Goal: Complete application form

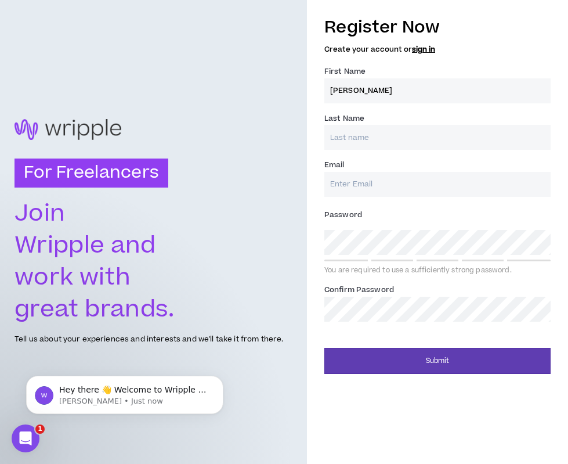
type input "[PERSON_NAME]"
type input "Flint"
type input "[EMAIL_ADDRESS][DOMAIN_NAME]"
click at [0, 463] on com-1password-button at bounding box center [0, 464] width 0 height 0
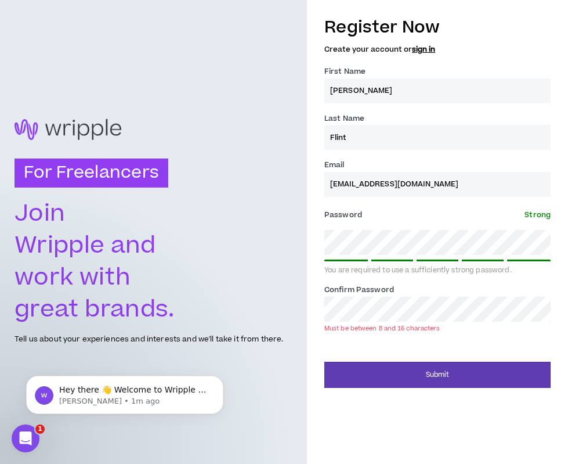
click at [450, 357] on div "Submit" at bounding box center [437, 370] width 226 height 35
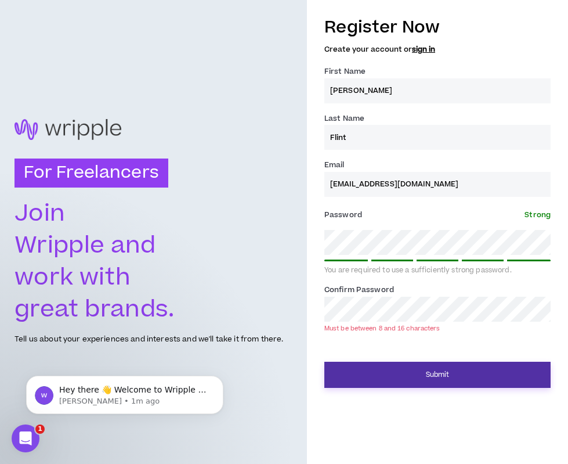
click at [443, 369] on button "Submit" at bounding box center [437, 374] width 226 height 26
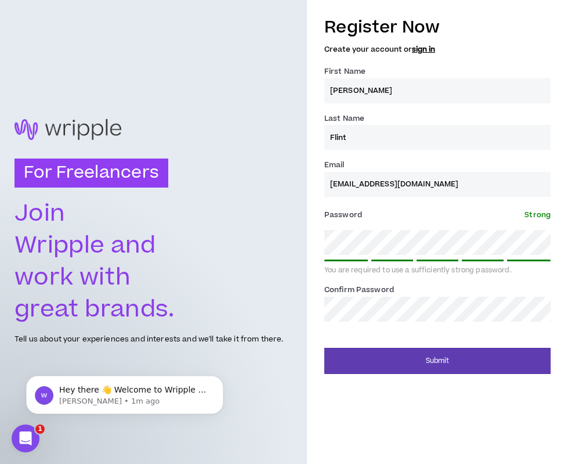
click at [538, 333] on form "Register Now Create your account or sign in First Name * [PERSON_NAME] Last Nam…" at bounding box center [437, 191] width 226 height 364
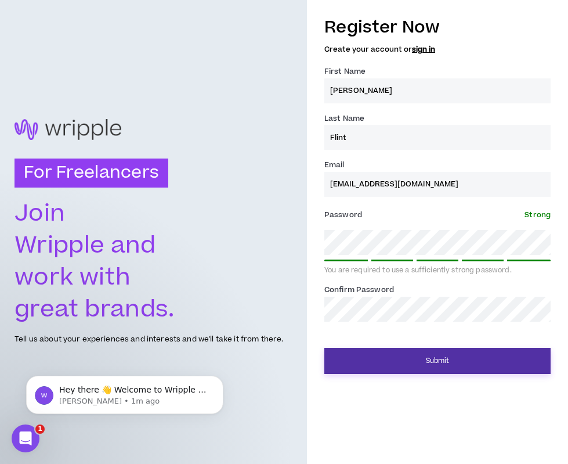
click at [489, 361] on button "Submit" at bounding box center [437, 361] width 226 height 26
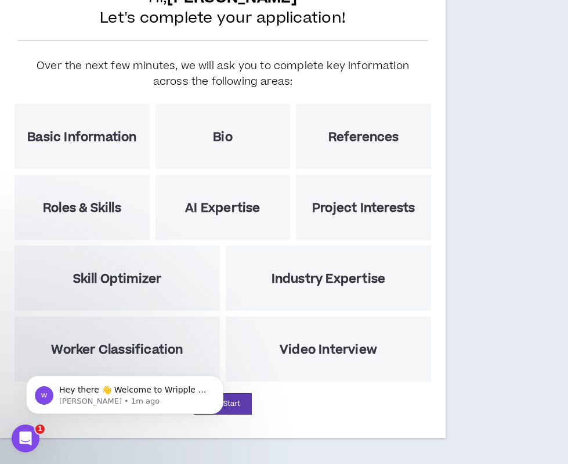
scroll to position [96, 0]
click at [220, 379] on icon "Dismiss notification" at bounding box center [220, 379] width 4 height 4
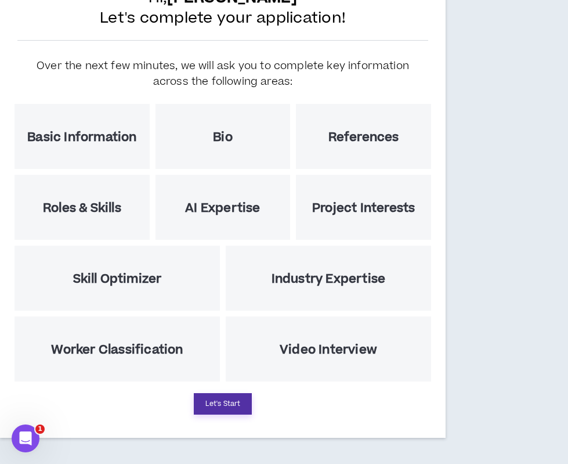
click at [225, 404] on button "Let's Start" at bounding box center [223, 403] width 58 height 21
select select "US"
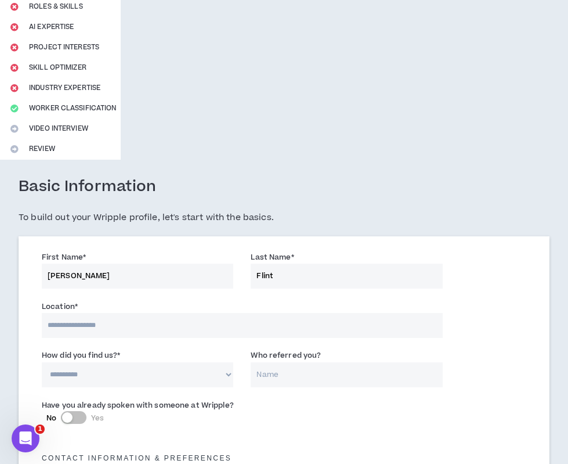
scroll to position [197, 0]
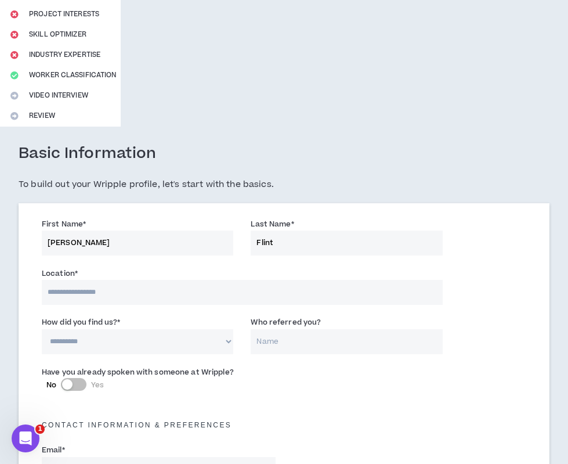
click at [223, 290] on input at bounding box center [242, 292] width 401 height 25
type input "******"
select select "*"
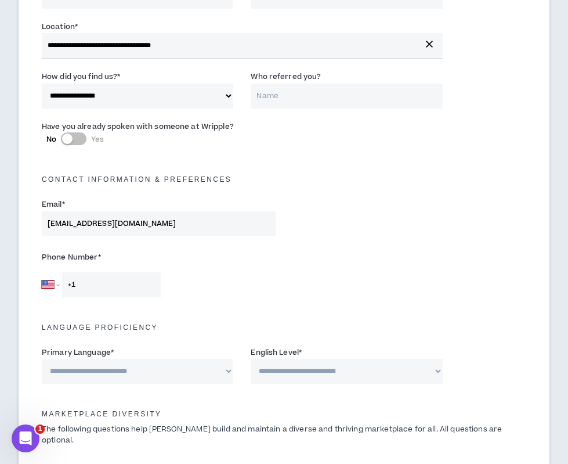
scroll to position [464, 0]
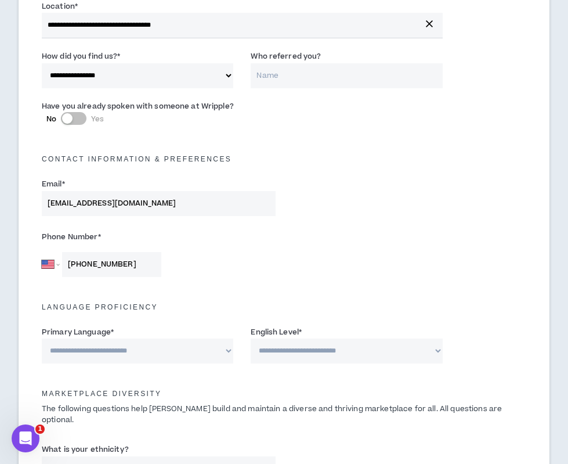
type input "[PHONE_NUMBER]"
select select "*******"
select select "*"
click at [248, 389] on h5 "Marketplace Diversity" at bounding box center [284, 393] width 502 height 8
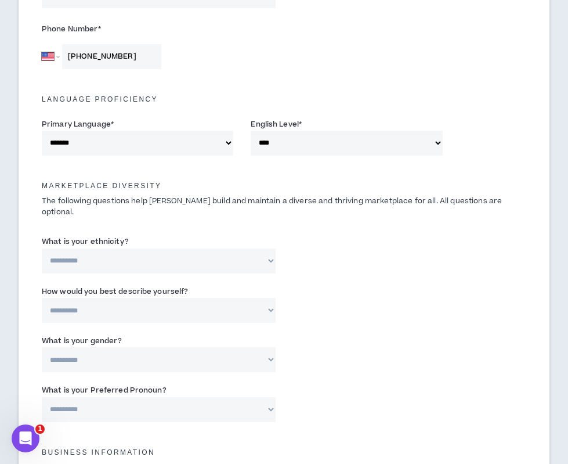
scroll to position [676, 0]
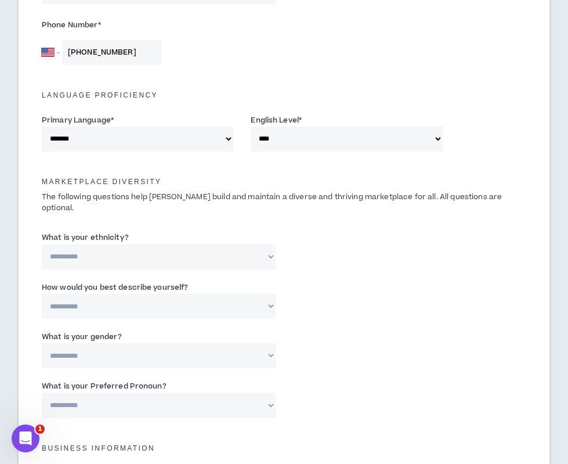
select select "**********"
select select "*****"
select select "**********"
click at [314, 359] on div "**********" at bounding box center [284, 351] width 502 height 49
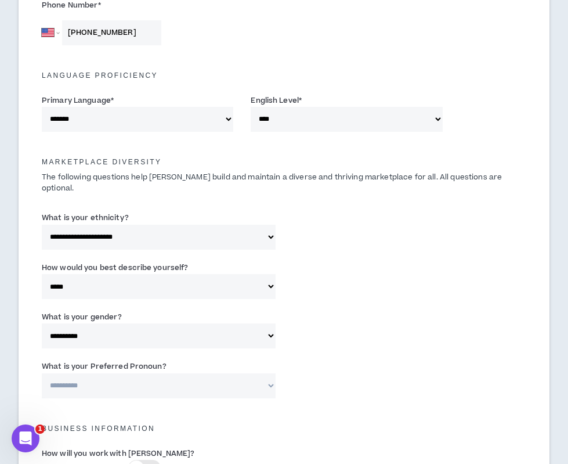
scroll to position [708, 0]
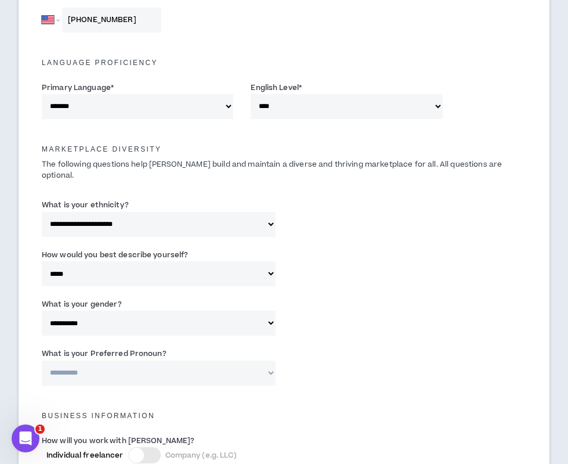
select select "**********"
click at [341, 394] on div "Business Information" at bounding box center [284, 412] width 502 height 37
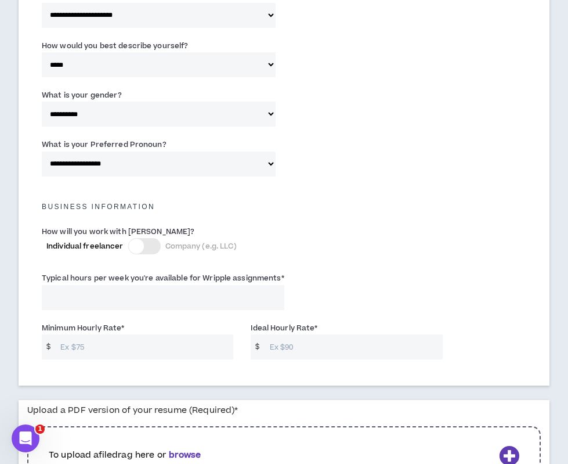
scroll to position [919, 0]
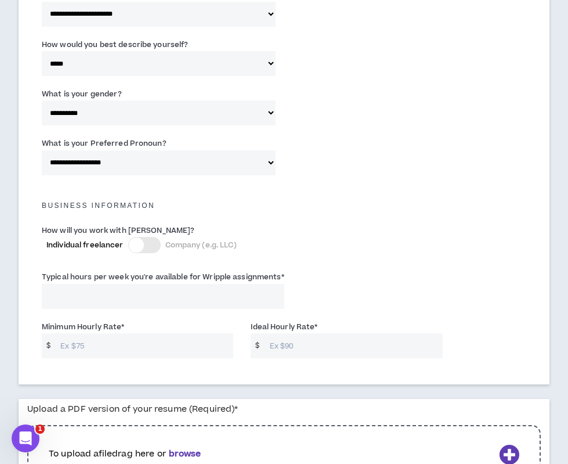
click at [208, 284] on input "Typical hours per week you're available for Wripple assignments *" at bounding box center [163, 296] width 243 height 25
type input "30"
click at [222, 317] on div "Minimum Hourly Rate * $ Ideal Hourly Rate * $" at bounding box center [284, 341] width 502 height 49
click at [194, 333] on input "Minimum Hourly Rate *" at bounding box center [144, 345] width 179 height 25
type input "75"
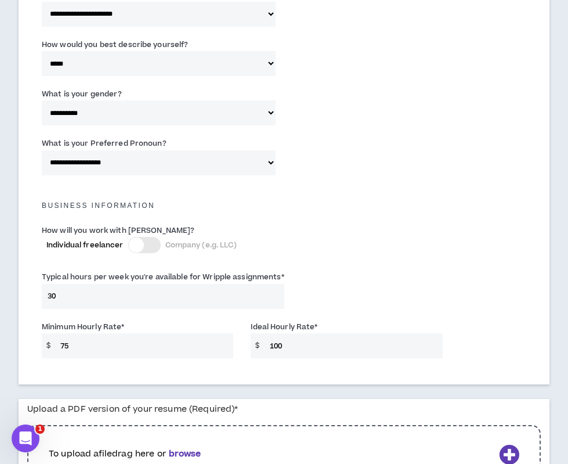
type input "100"
click at [515, 319] on div "Minimum Hourly Rate * $ 75 Ideal Hourly Rate * $ 100" at bounding box center [284, 341] width 502 height 49
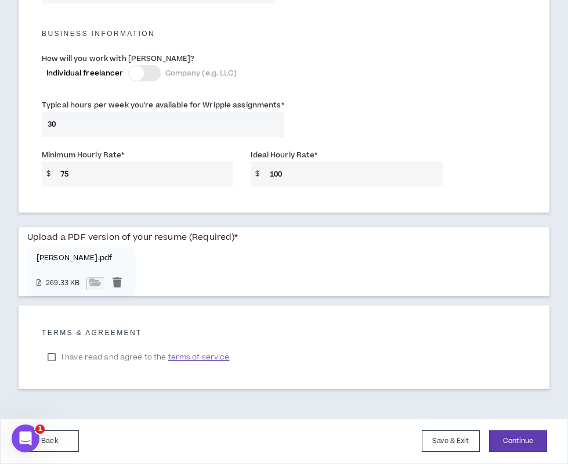
scroll to position [1075, 0]
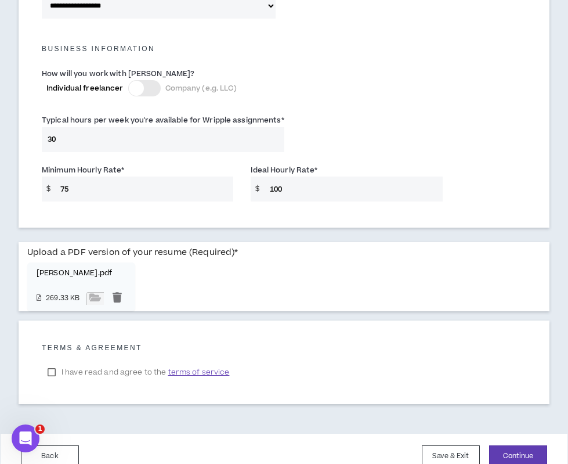
click at [50, 363] on label "I have read and agree to the terms of service" at bounding box center [138, 371] width 193 height 17
click at [506, 445] on button "Continue" at bounding box center [518, 455] width 58 height 21
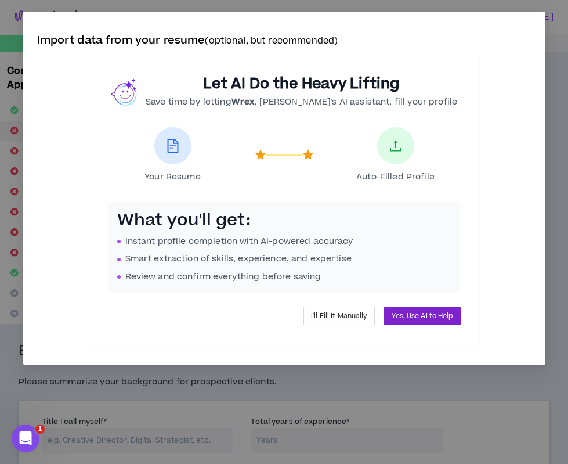
click at [440, 320] on button "Yes, Use AI to Help" at bounding box center [422, 315] width 76 height 19
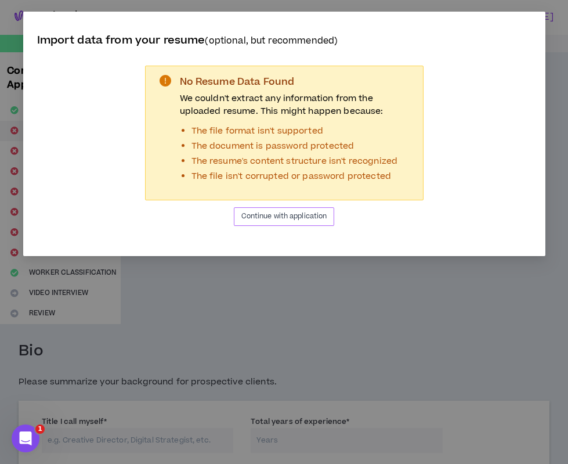
click at [311, 221] on span "Continue with application" at bounding box center [284, 216] width 86 height 11
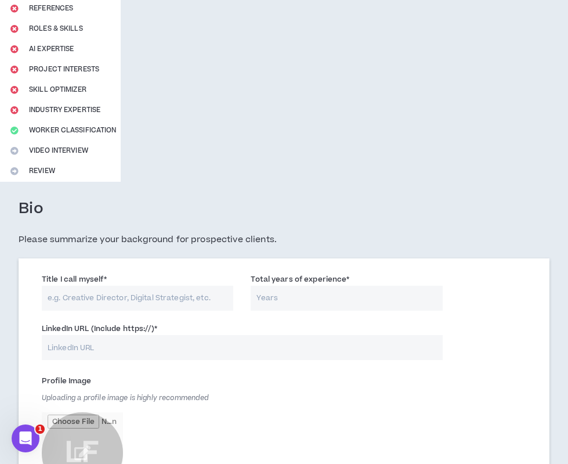
scroll to position [145, 0]
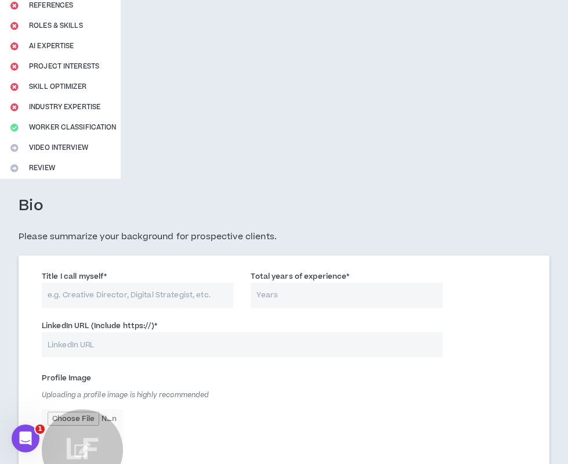
click at [188, 291] on input "Title I call myself *" at bounding box center [137, 295] width 191 height 25
type input "Creative Director"
type input "8"
click at [164, 339] on input "LinkedIn URL (Include https://) *" at bounding box center [242, 344] width 401 height 25
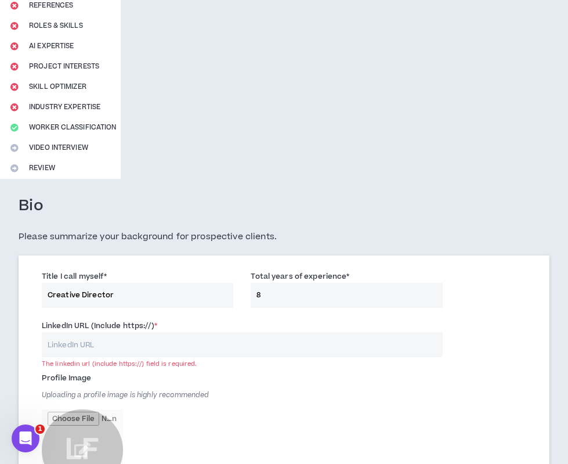
paste input "[DOMAIN_NAME][URL]"
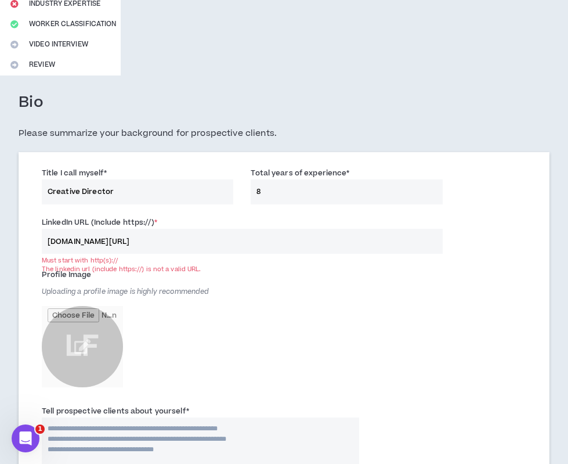
scroll to position [251, 0]
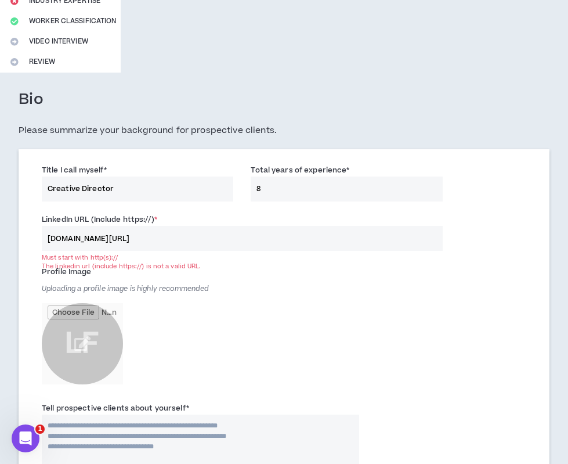
click at [49, 238] on input "[DOMAIN_NAME][URL]" at bounding box center [242, 238] width 401 height 25
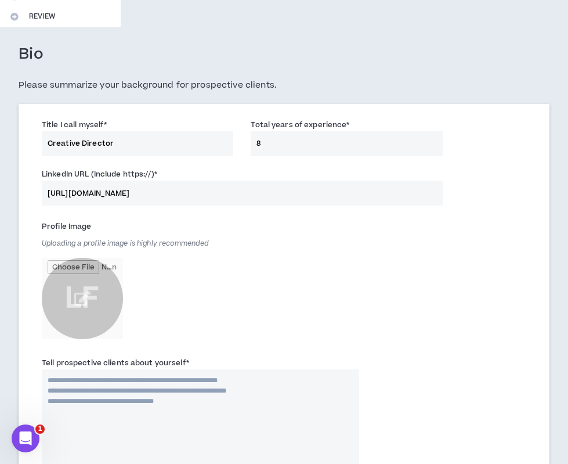
scroll to position [299, 0]
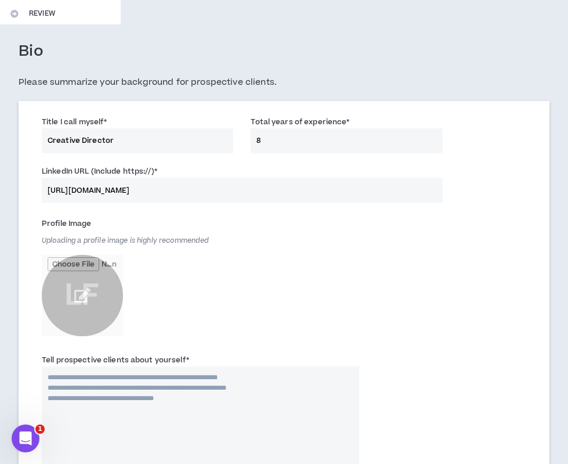
type input "[URL][DOMAIN_NAME]"
click at [85, 298] on input "file" at bounding box center [82, 295] width 81 height 81
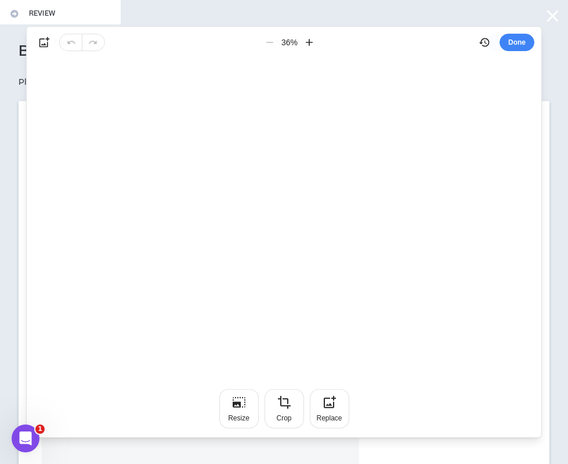
scroll to position [0, 0]
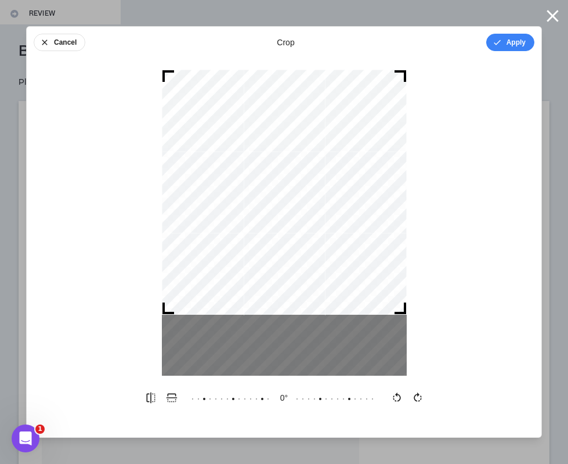
drag, startPoint x: 349, startPoint y: 220, endPoint x: 350, endPoint y: 183, distance: 37.2
click at [350, 183] on div at bounding box center [284, 192] width 245 height 245
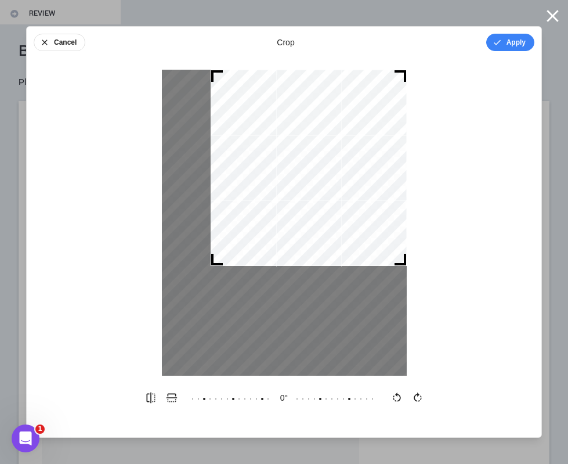
drag, startPoint x: 163, startPoint y: 308, endPoint x: 212, endPoint y: 296, distance: 50.2
click at [212, 296] on div at bounding box center [284, 223] width 245 height 306
drag, startPoint x: 306, startPoint y: 194, endPoint x: 319, endPoint y: 183, distance: 16.8
click at [319, 183] on div at bounding box center [309, 168] width 196 height 196
drag, startPoint x: 354, startPoint y: 208, endPoint x: 379, endPoint y: 201, distance: 25.8
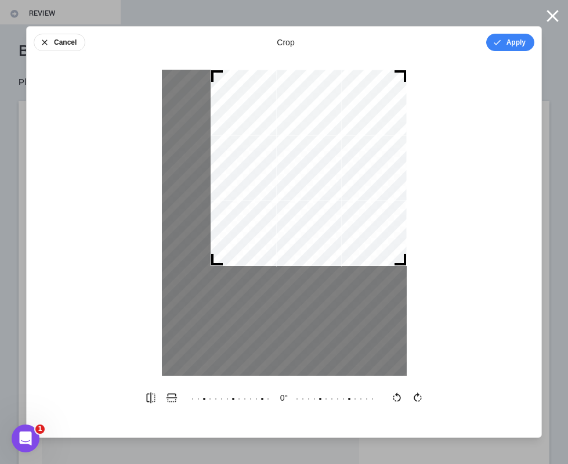
click at [379, 201] on div at bounding box center [309, 168] width 196 height 196
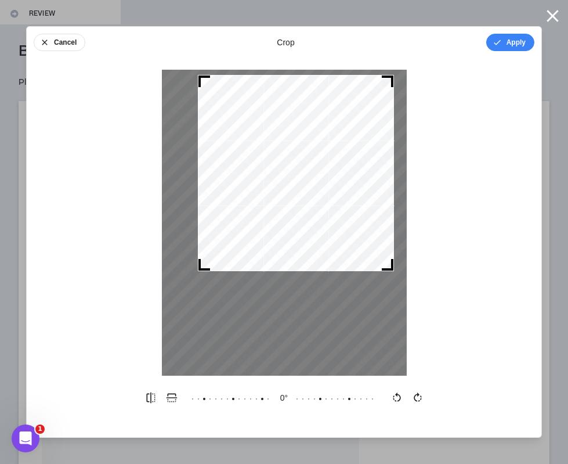
drag, startPoint x: 339, startPoint y: 265, endPoint x: 327, endPoint y: 270, distance: 13.8
click at [327, 270] on div at bounding box center [296, 173] width 196 height 196
click at [379, 259] on div at bounding box center [284, 223] width 245 height 306
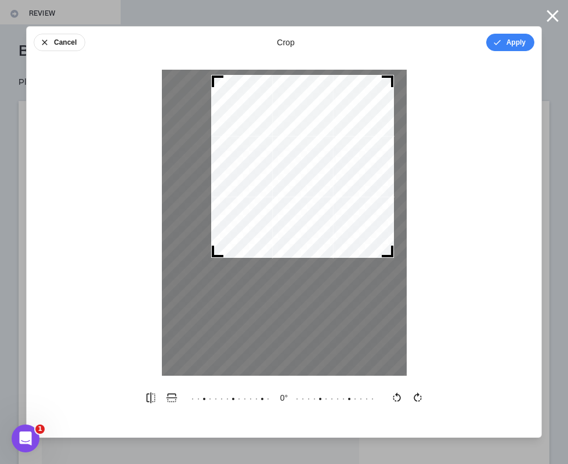
drag, startPoint x: 199, startPoint y: 268, endPoint x: 212, endPoint y: 261, distance: 15.3
click at [212, 261] on div at bounding box center [284, 223] width 245 height 306
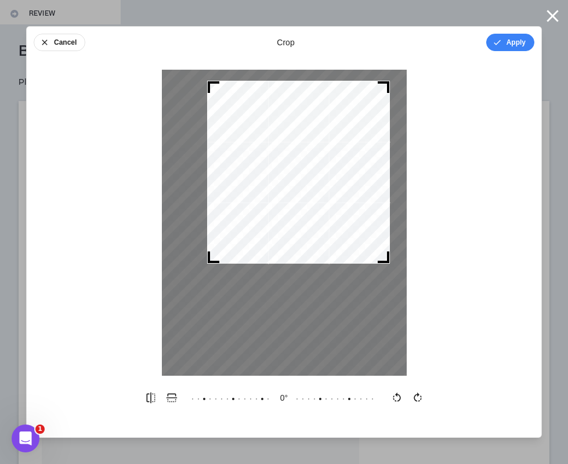
drag, startPoint x: 337, startPoint y: 211, endPoint x: 333, endPoint y: 216, distance: 7.1
click at [333, 216] on div at bounding box center [298, 172] width 183 height 183
click at [514, 41] on button "Apply" at bounding box center [510, 42] width 48 height 17
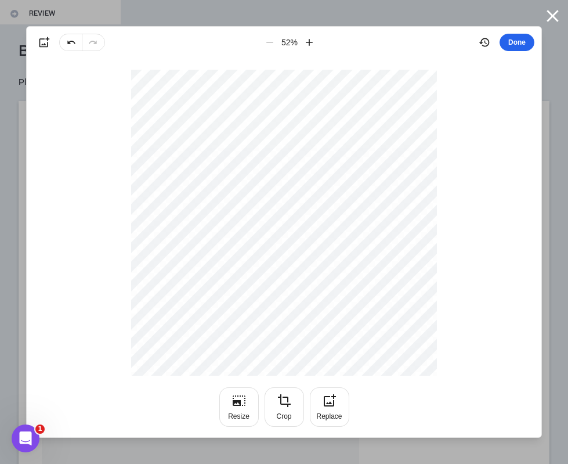
click at [521, 43] on button "Done" at bounding box center [517, 42] width 35 height 17
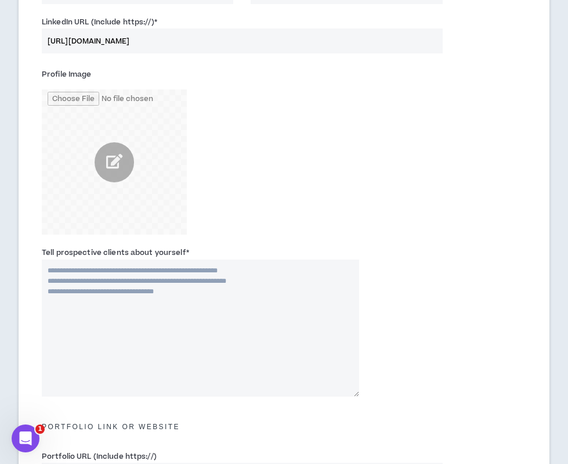
scroll to position [449, 0]
click at [178, 290] on textarea "Tell prospective clients about yourself *" at bounding box center [200, 327] width 317 height 137
paste textarea "**********"
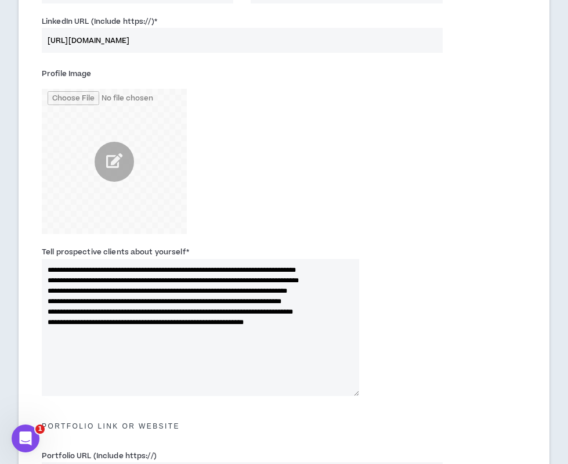
click at [194, 283] on textarea "**********" at bounding box center [200, 327] width 317 height 137
click at [200, 290] on textarea "**********" at bounding box center [200, 327] width 317 height 137
click at [191, 302] on textarea "**********" at bounding box center [200, 327] width 317 height 137
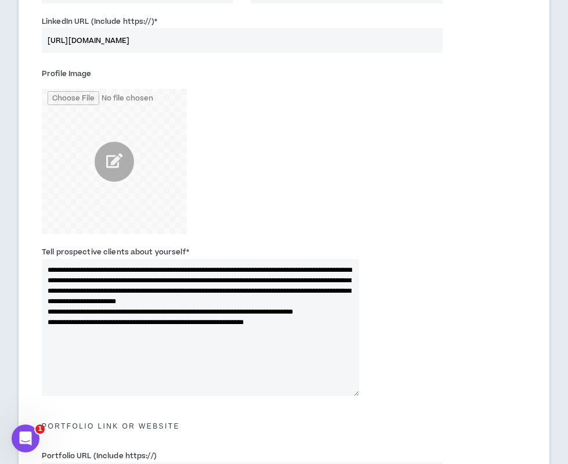
click at [191, 306] on textarea "**********" at bounding box center [200, 327] width 317 height 137
click at [193, 318] on textarea "**********" at bounding box center [200, 327] width 317 height 137
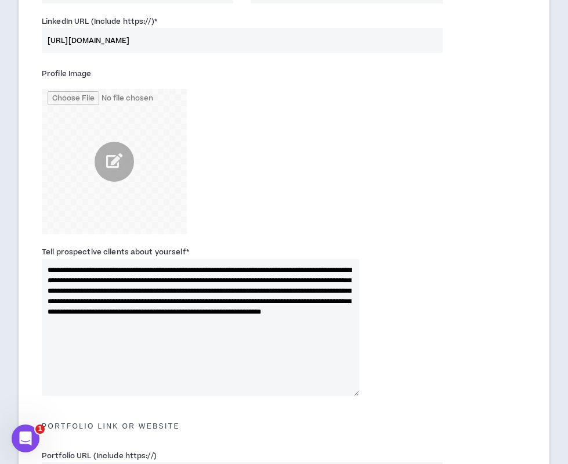
click at [192, 332] on textarea "**********" at bounding box center [200, 327] width 317 height 137
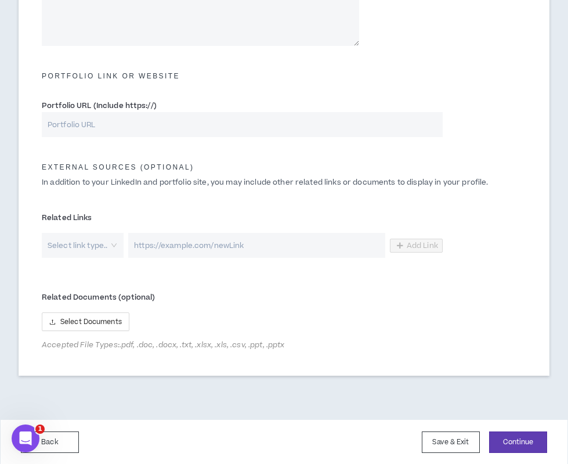
scroll to position [798, 0]
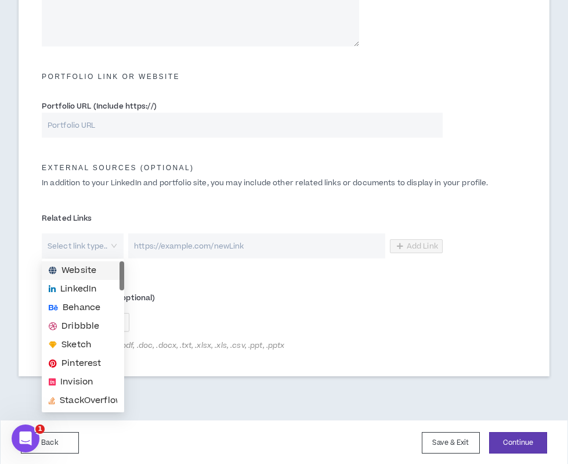
click at [114, 245] on div "Select link type.." at bounding box center [83, 245] width 82 height 25
type textarea "**********"
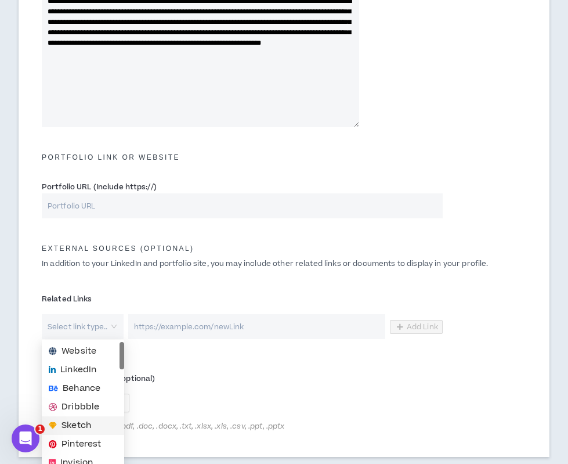
scroll to position [711, 0]
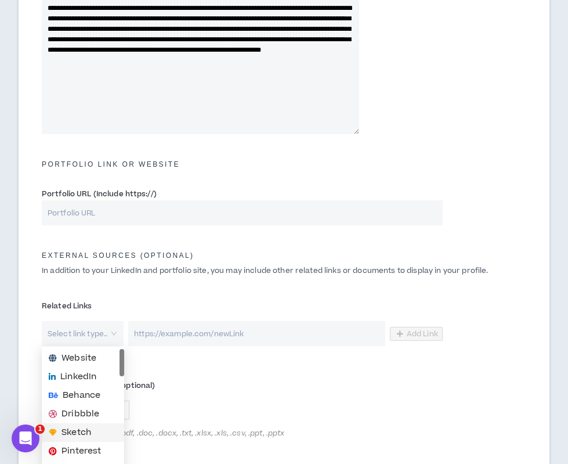
click at [284, 364] on form "**********" at bounding box center [284, 74] width 502 height 746
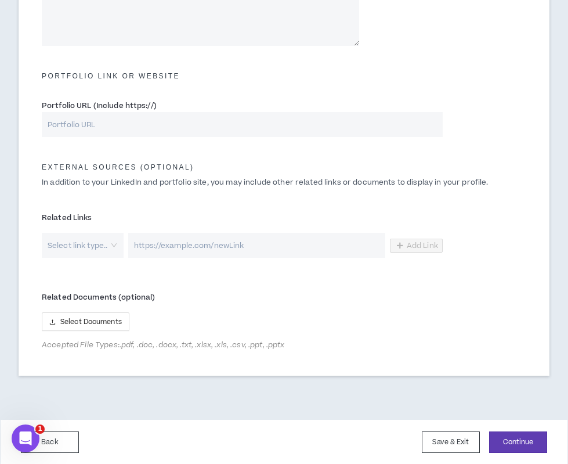
scroll to position [798, 0]
click at [113, 321] on span "Select Documents" at bounding box center [91, 322] width 62 height 11
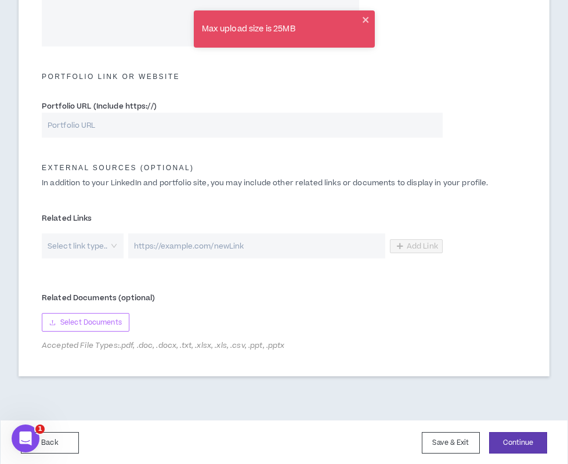
click at [102, 324] on span "Select Documents" at bounding box center [91, 322] width 62 height 11
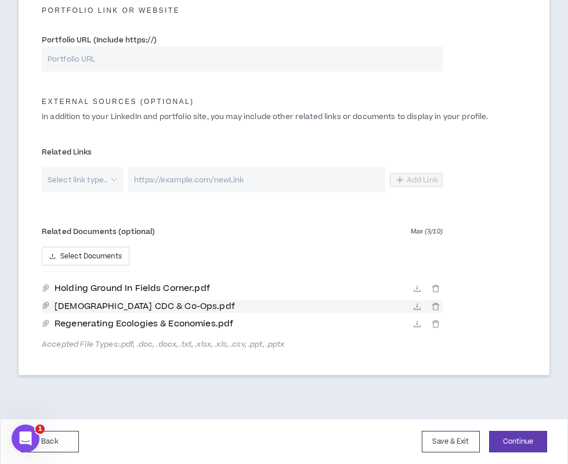
scroll to position [863, 0]
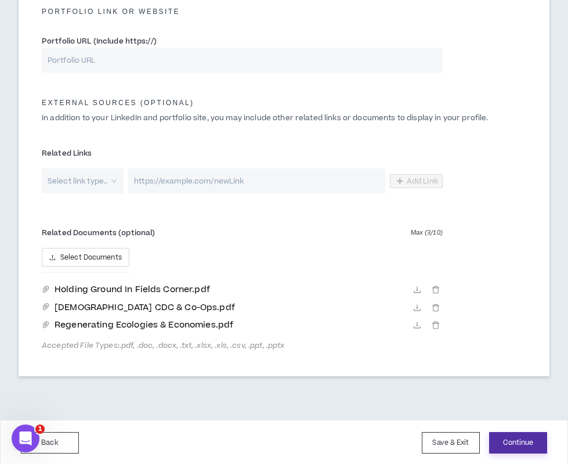
click at [530, 442] on button "Continue" at bounding box center [518, 442] width 58 height 21
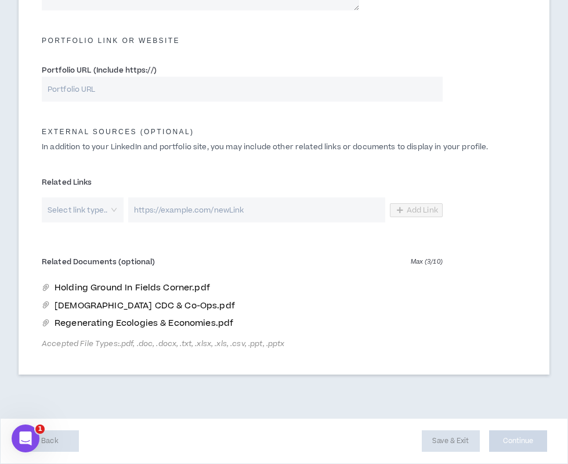
scroll to position [833, 0]
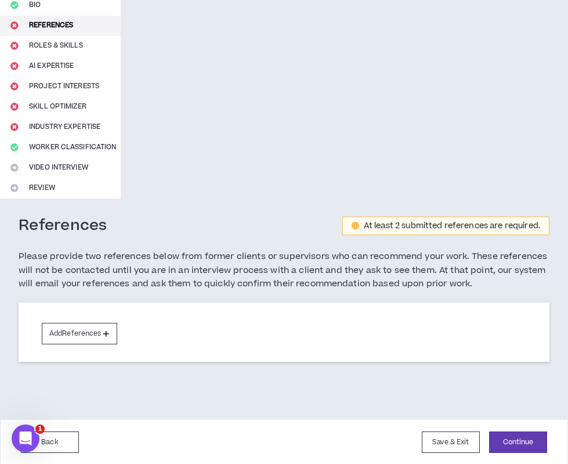
scroll to position [125, 0]
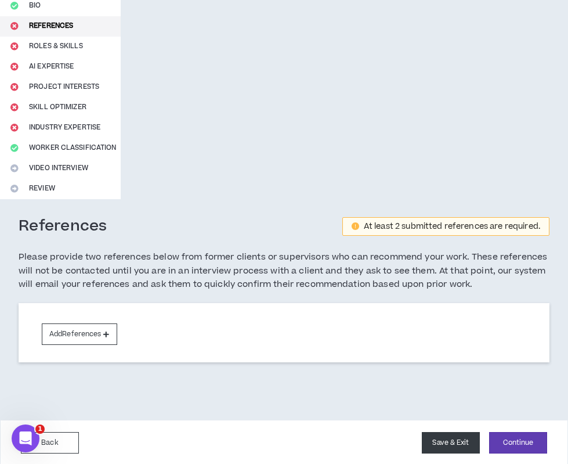
click at [439, 437] on button "Save & Exit" at bounding box center [451, 442] width 58 height 21
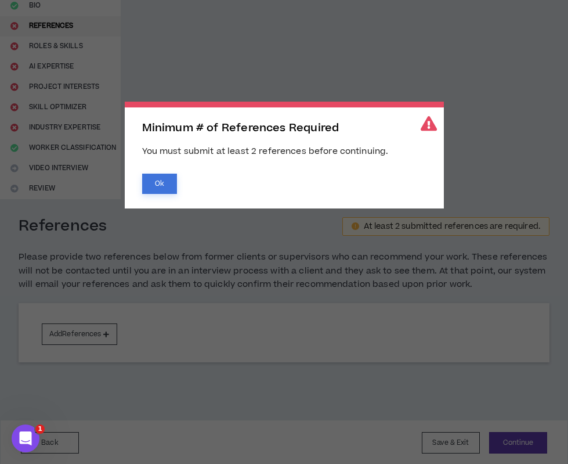
click at [154, 187] on button "Ok" at bounding box center [159, 183] width 35 height 20
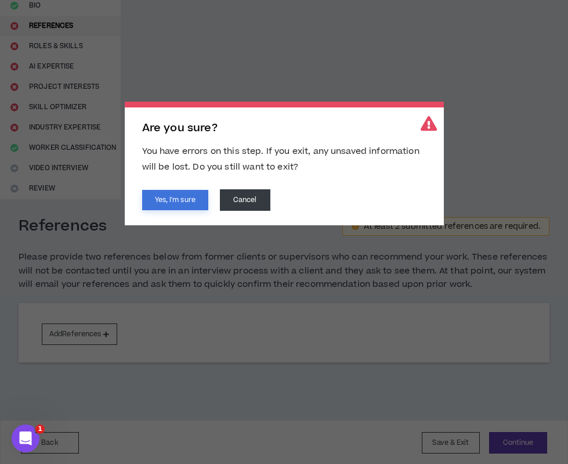
click at [189, 204] on button "Yes, I'm sure" at bounding box center [175, 200] width 66 height 20
